Goal: Entertainment & Leisure: Browse casually

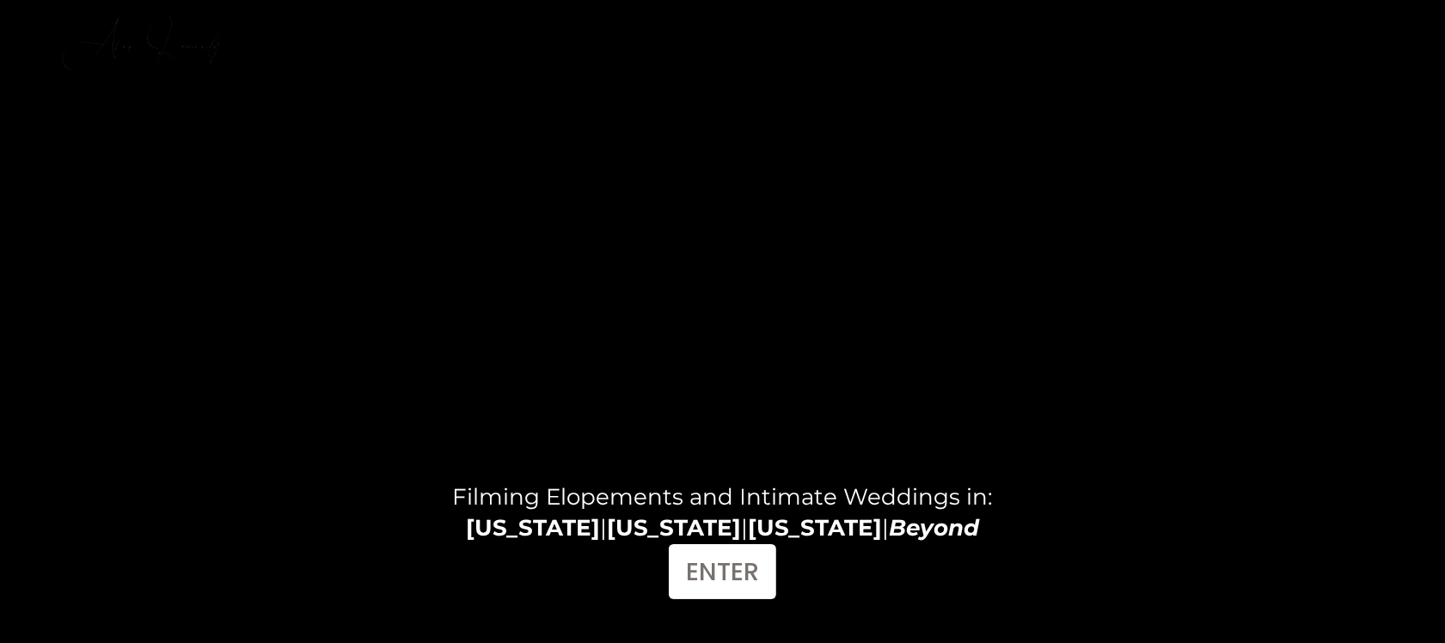
click at [1185, 26] on link "FILMS" at bounding box center [1202, 26] width 58 height 25
click at [1199, 26] on link "FILMS" at bounding box center [1202, 26] width 58 height 25
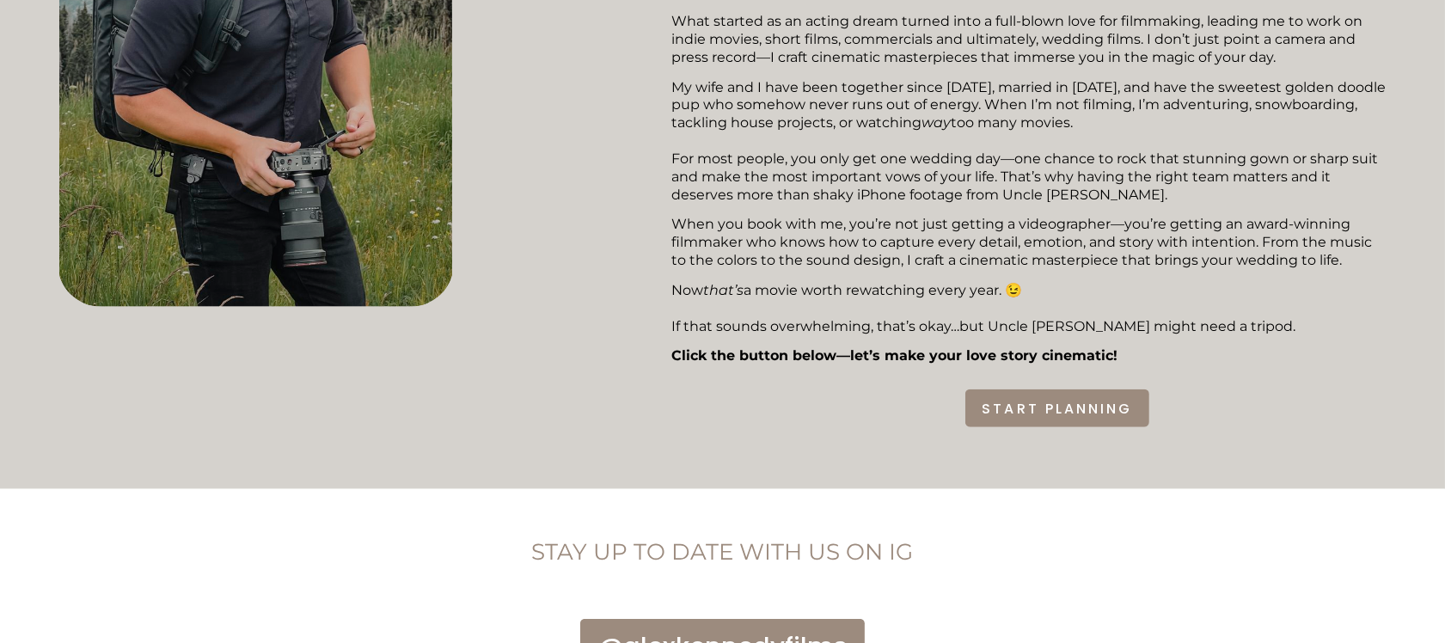
scroll to position [1182, 0]
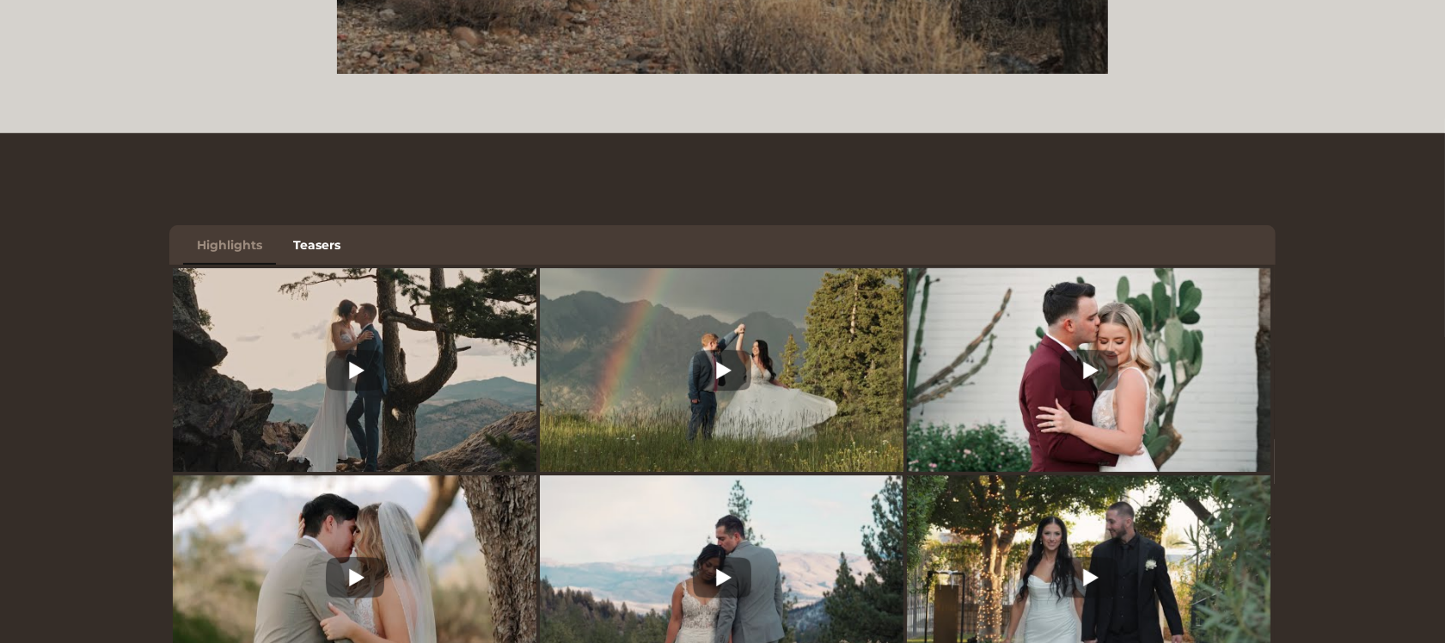
scroll to position [645, 0]
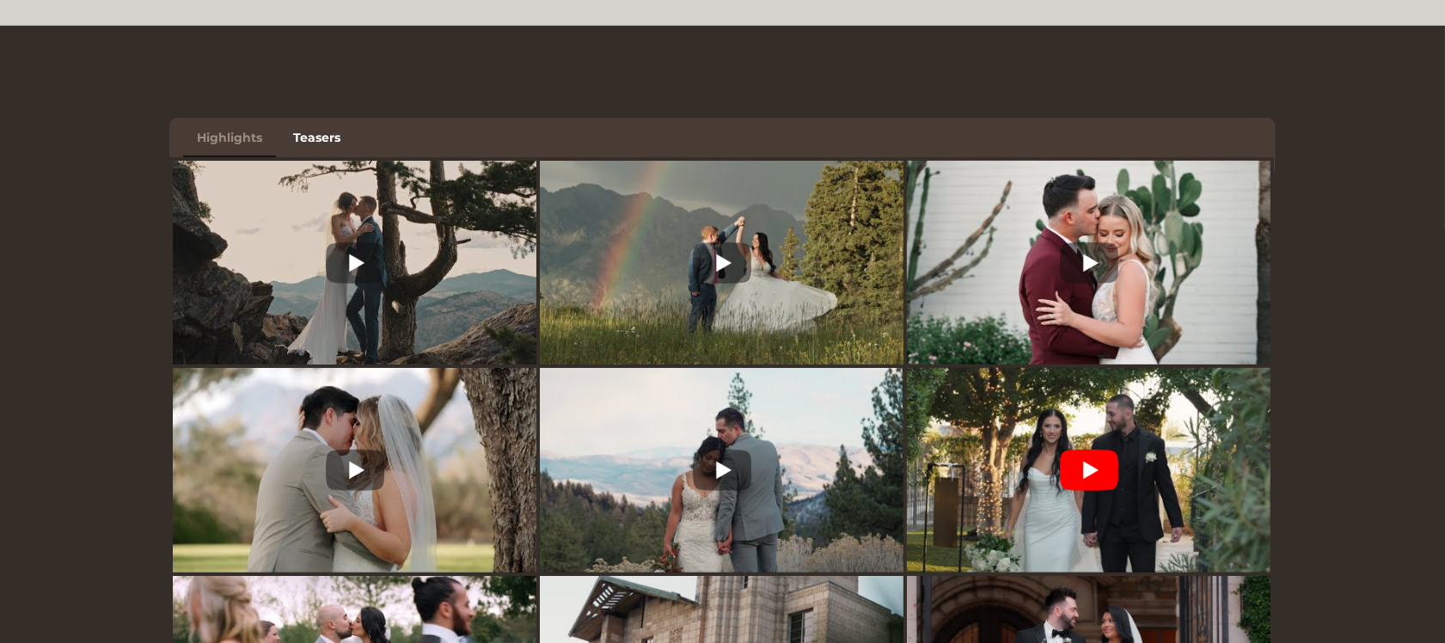
click at [1079, 473] on icon at bounding box center [1089, 470] width 58 height 41
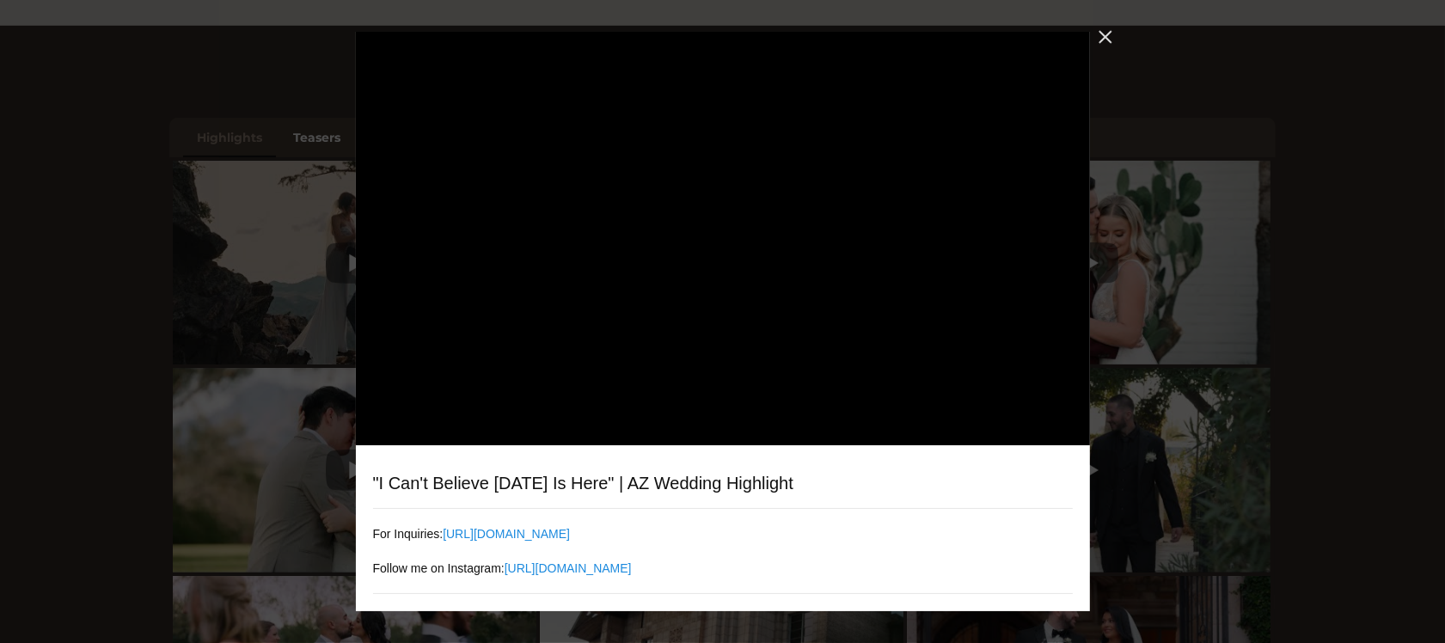
click at [1094, 36] on div "Close" at bounding box center [1105, 36] width 31 height 31
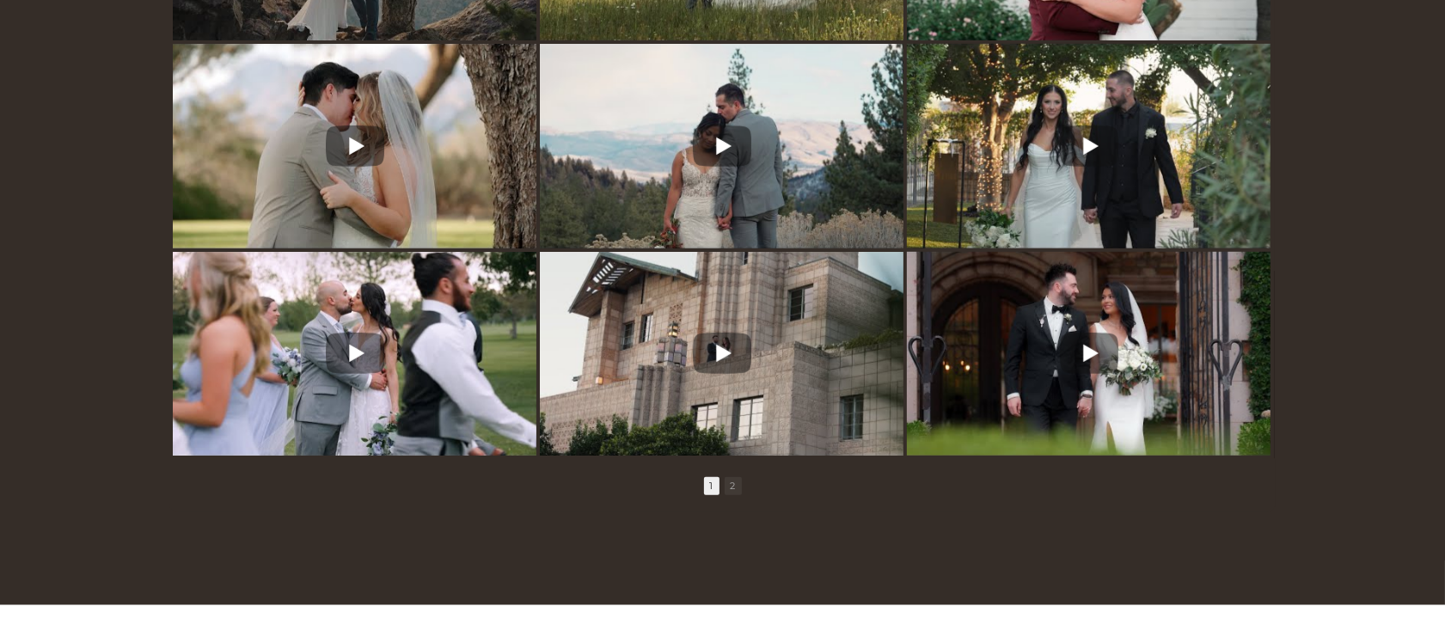
scroll to position [967, 0]
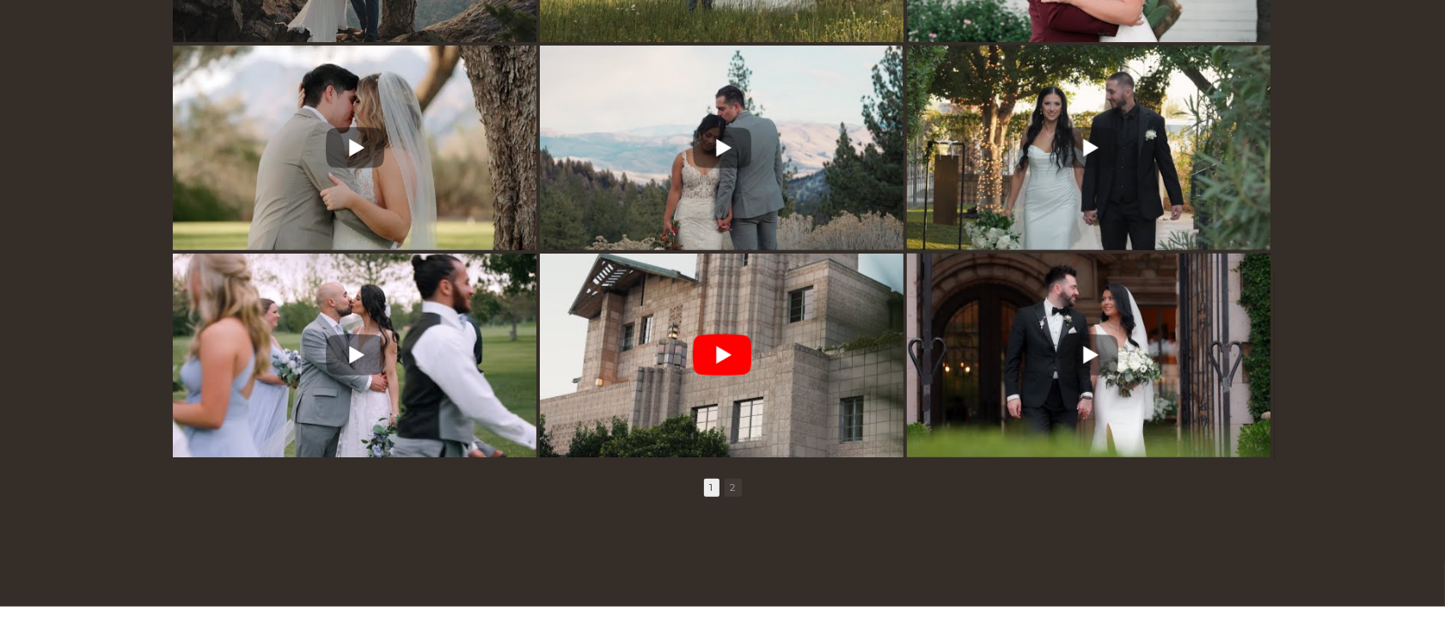
click at [719, 365] on icon at bounding box center [723, 355] width 15 height 18
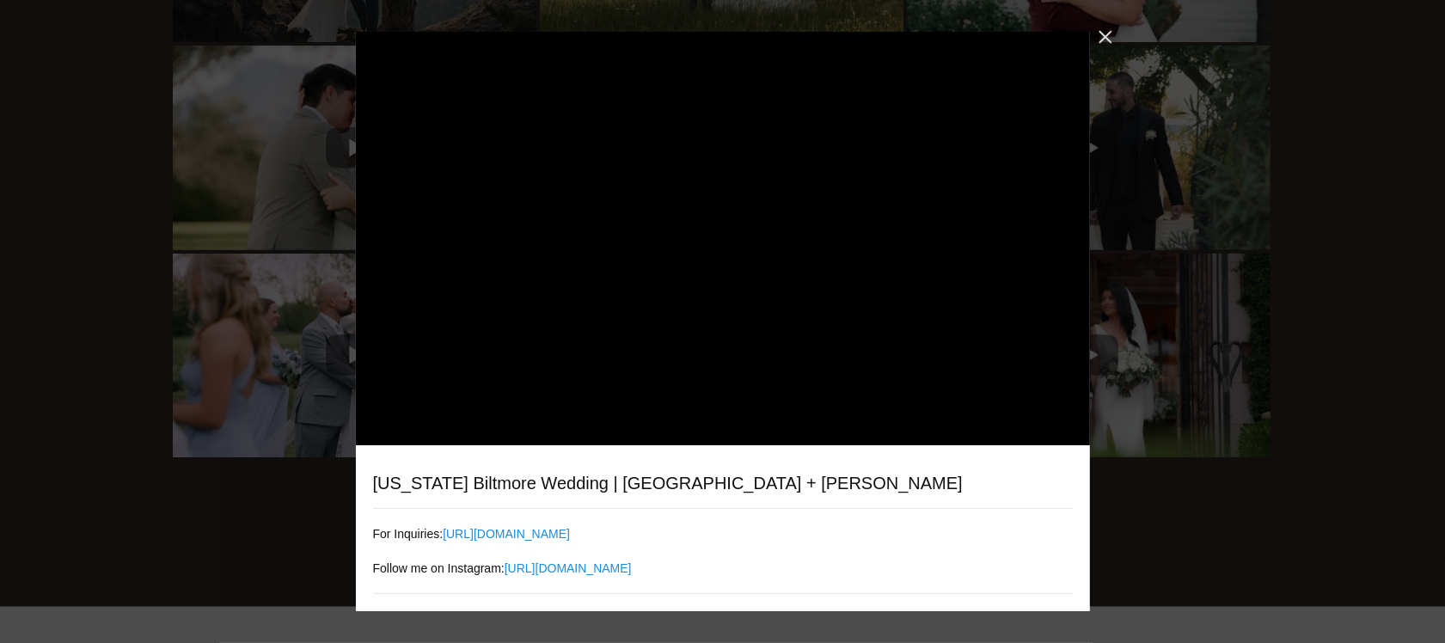
click at [1097, 40] on div "Close" at bounding box center [1105, 36] width 31 height 31
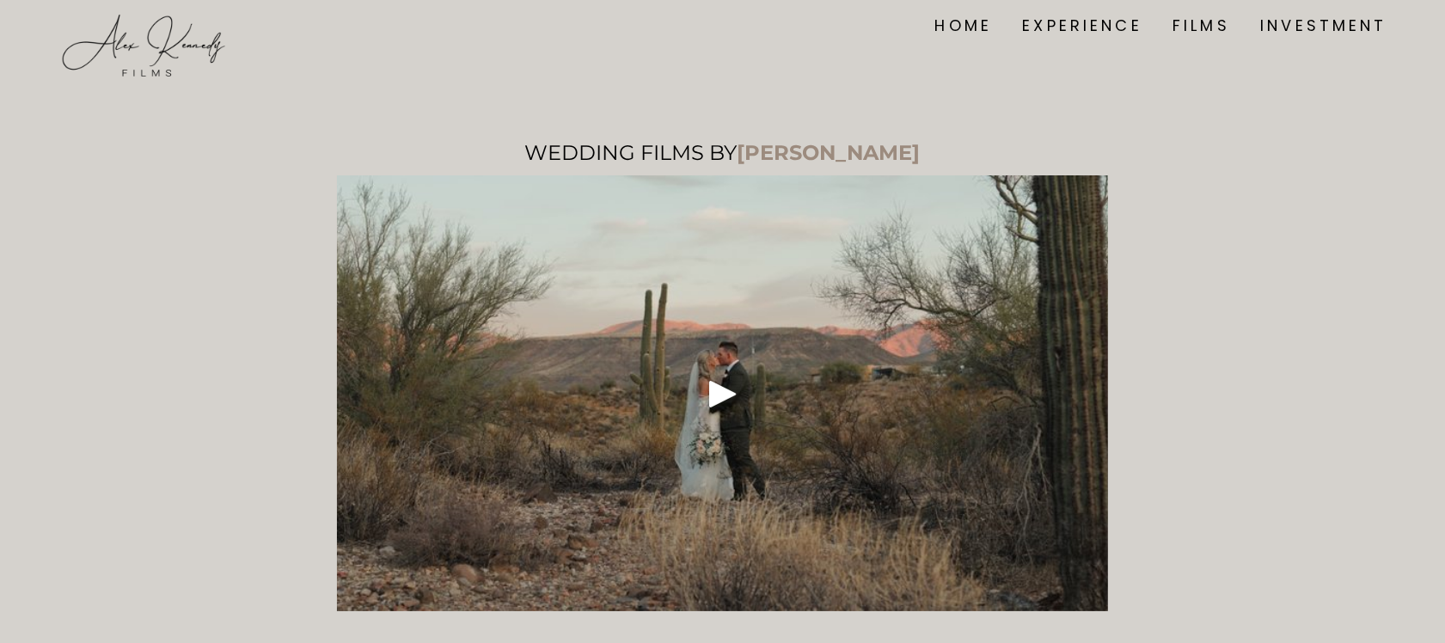
click at [731, 419] on div at bounding box center [723, 393] width 772 height 436
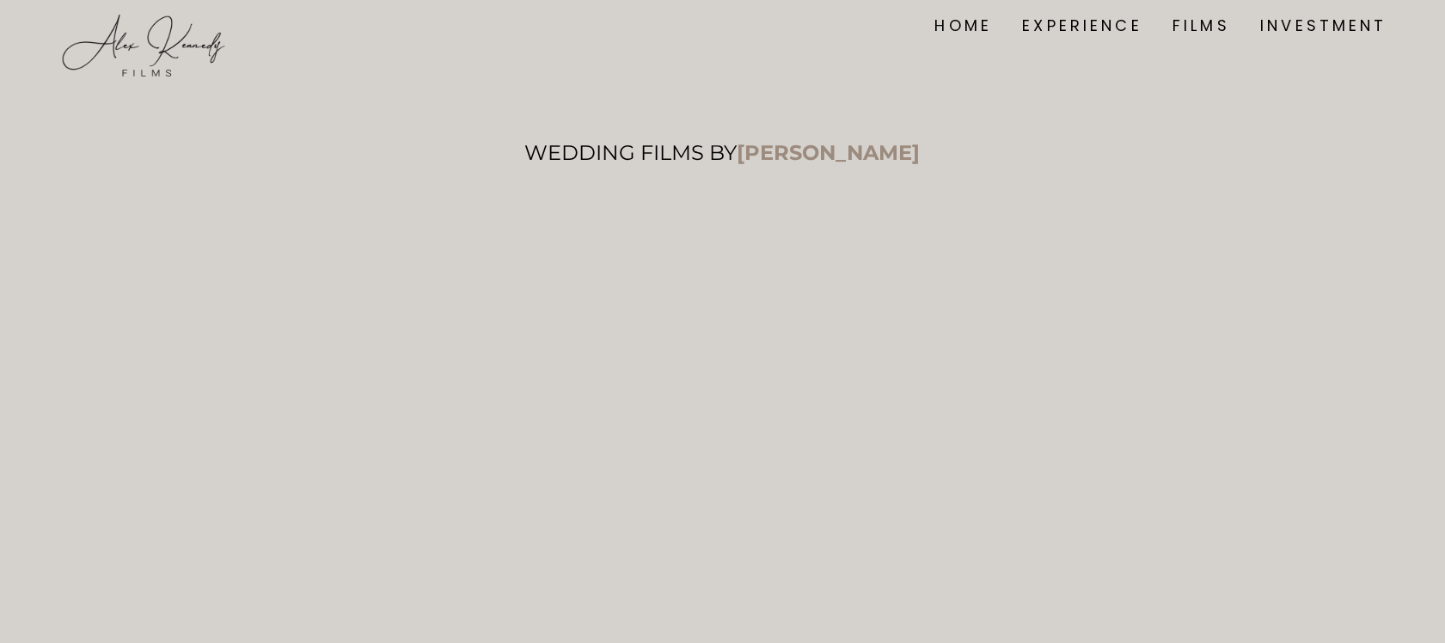
scroll to position [107, 0]
